Goal: Find specific page/section

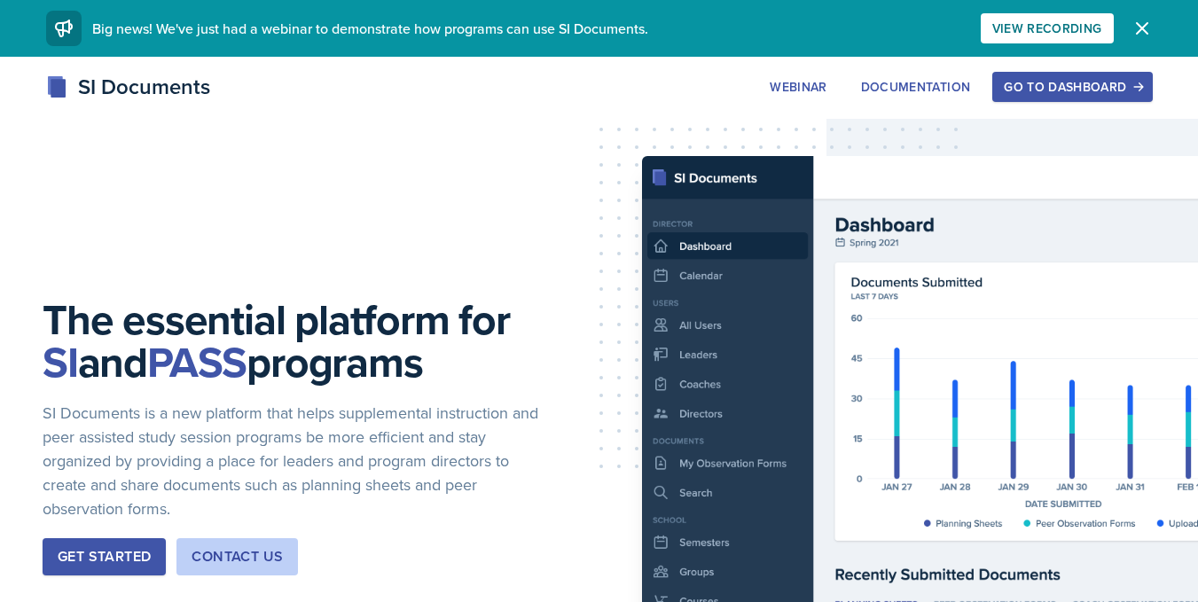
click at [1047, 89] on div "Go to Dashboard" at bounding box center [1072, 87] width 137 height 14
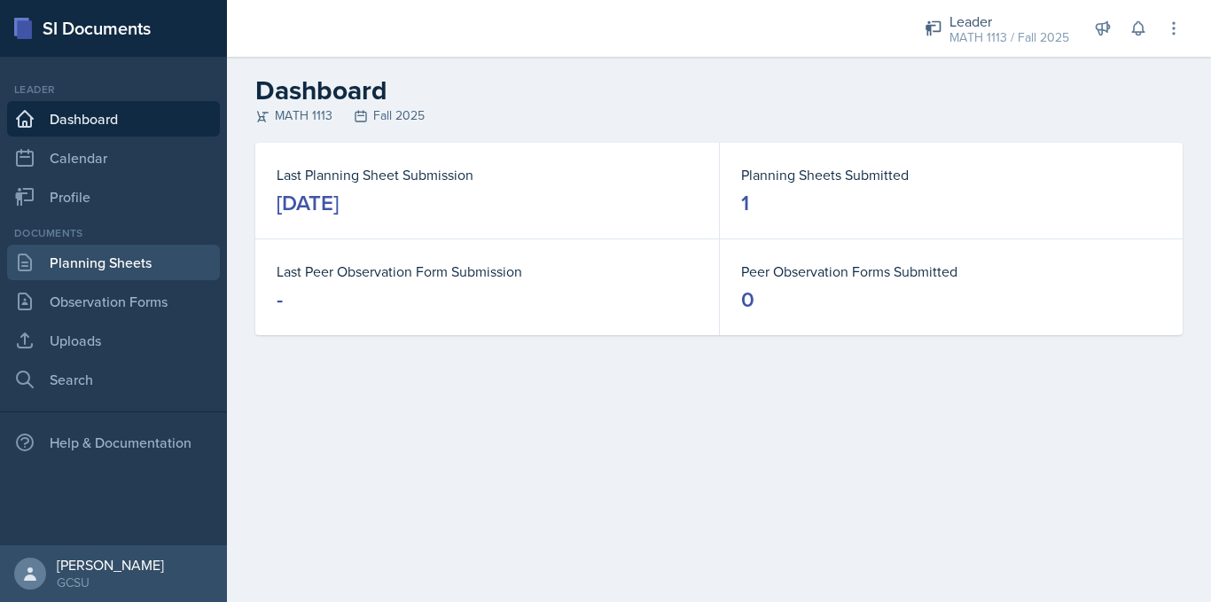
click at [122, 267] on link "Planning Sheets" at bounding box center [113, 262] width 213 height 35
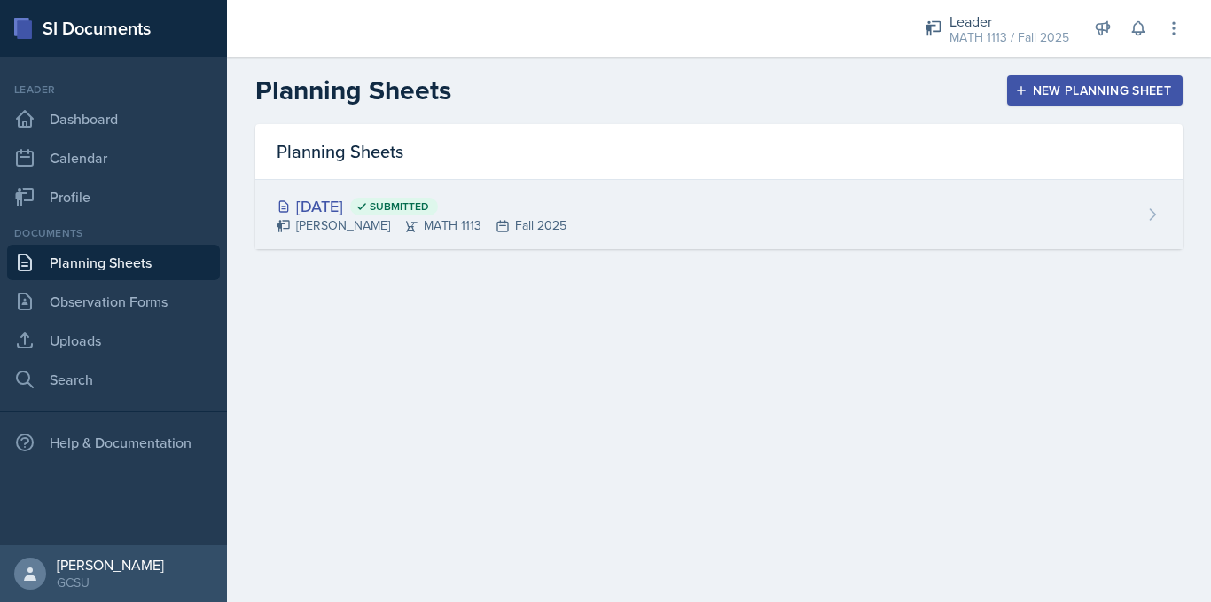
click at [352, 227] on div "[PERSON_NAME] MATH 1113 Fall 2025" at bounding box center [422, 225] width 290 height 19
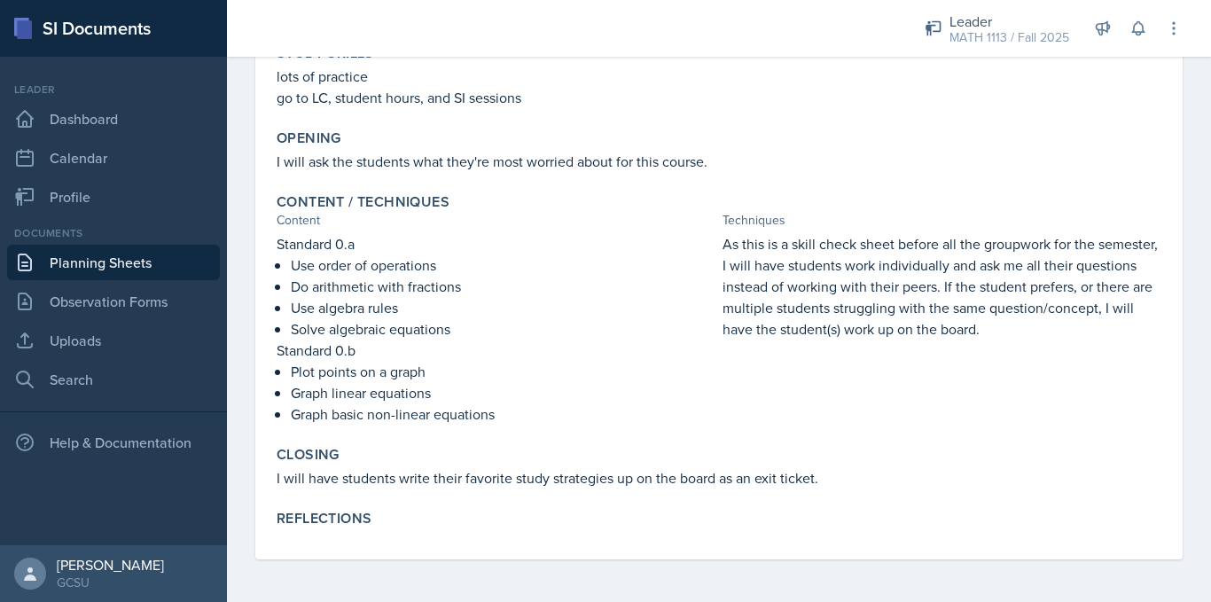
scroll to position [251, 0]
